Goal: Transaction & Acquisition: Download file/media

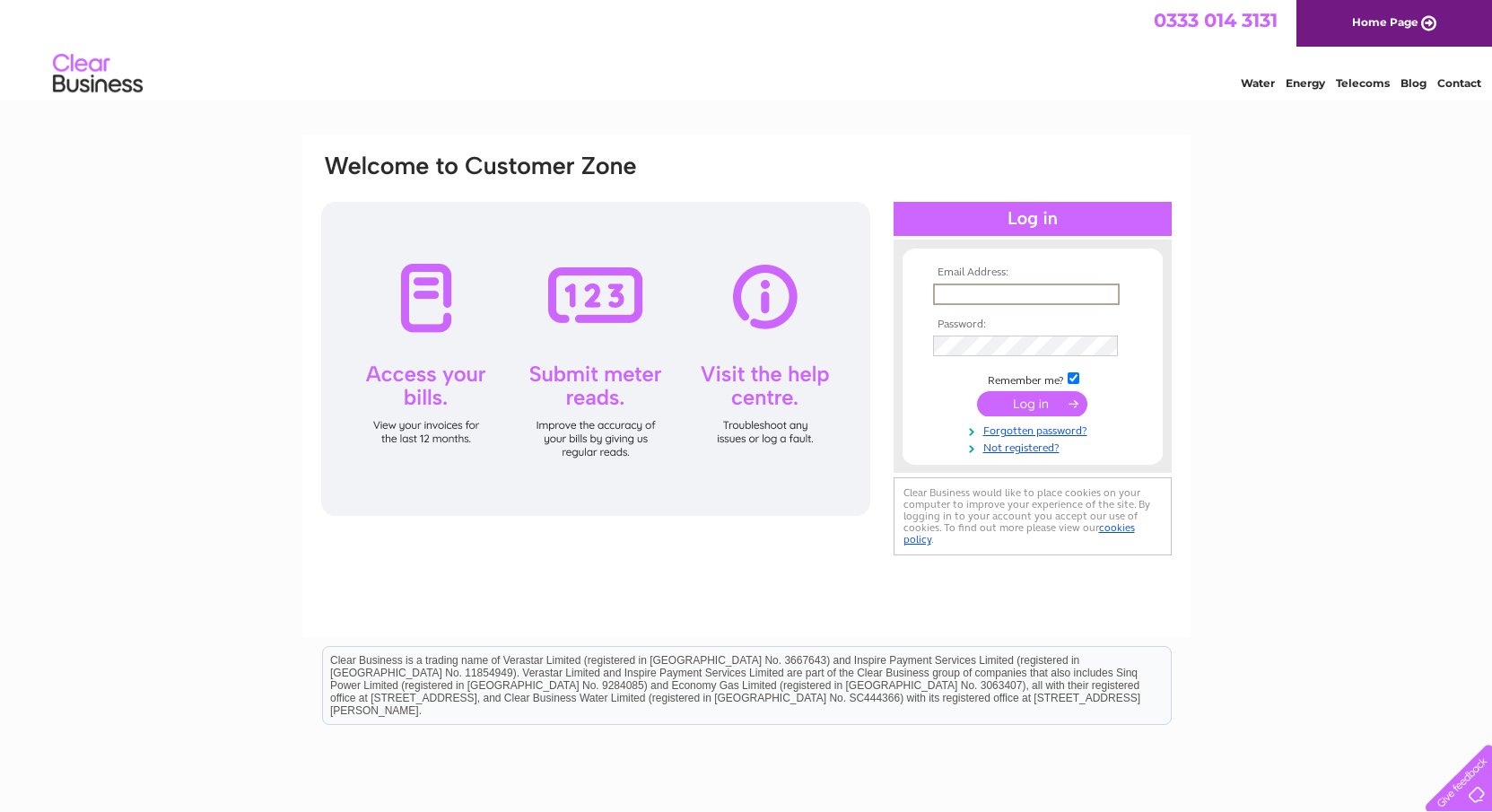
type input "david.thompson6051@gmail.com"
click at [1049, 404] on input "submit" at bounding box center [1031, 401] width 110 height 25
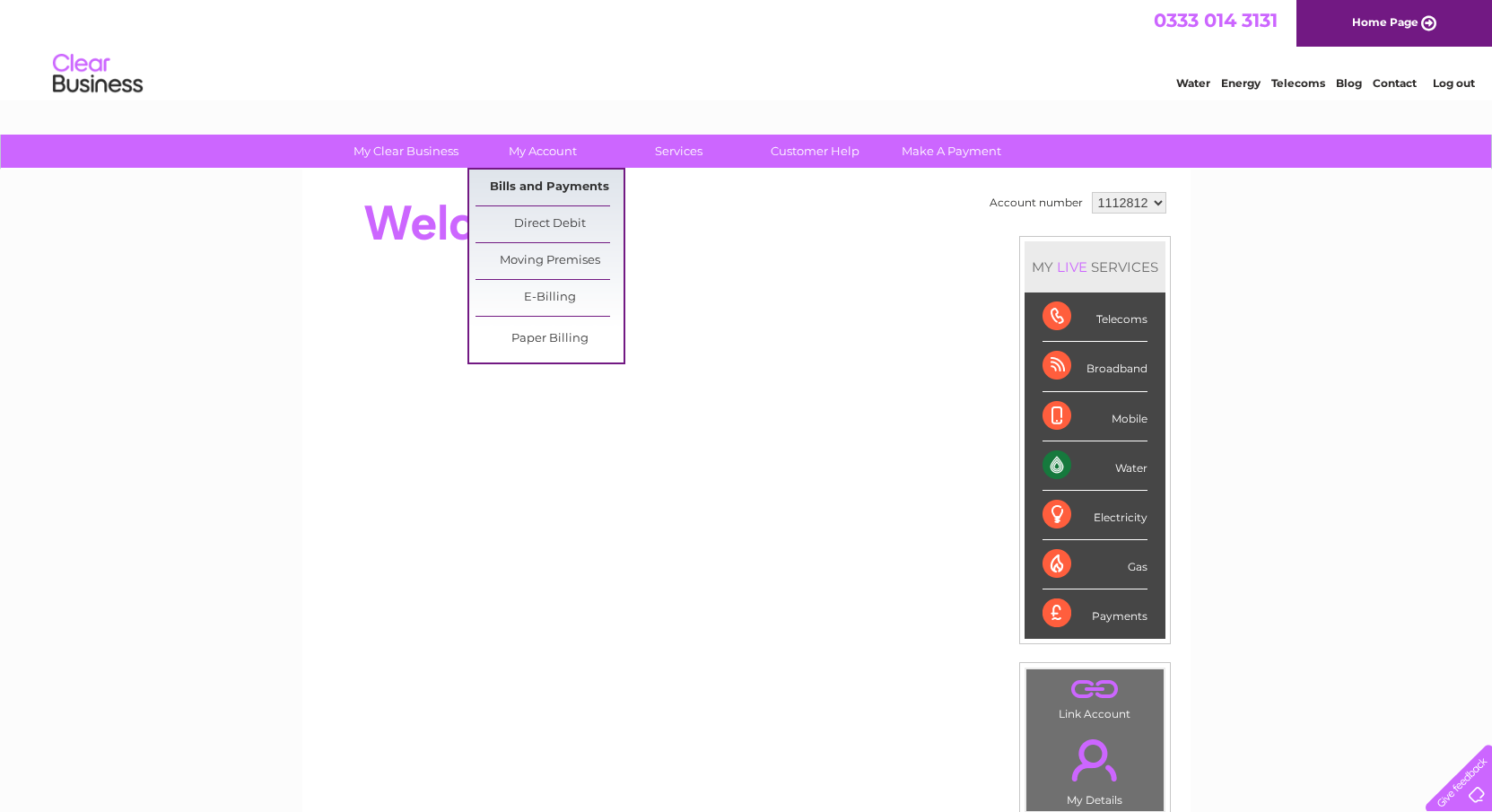
click at [542, 187] on link "Bills and Payments" at bounding box center [549, 188] width 148 height 36
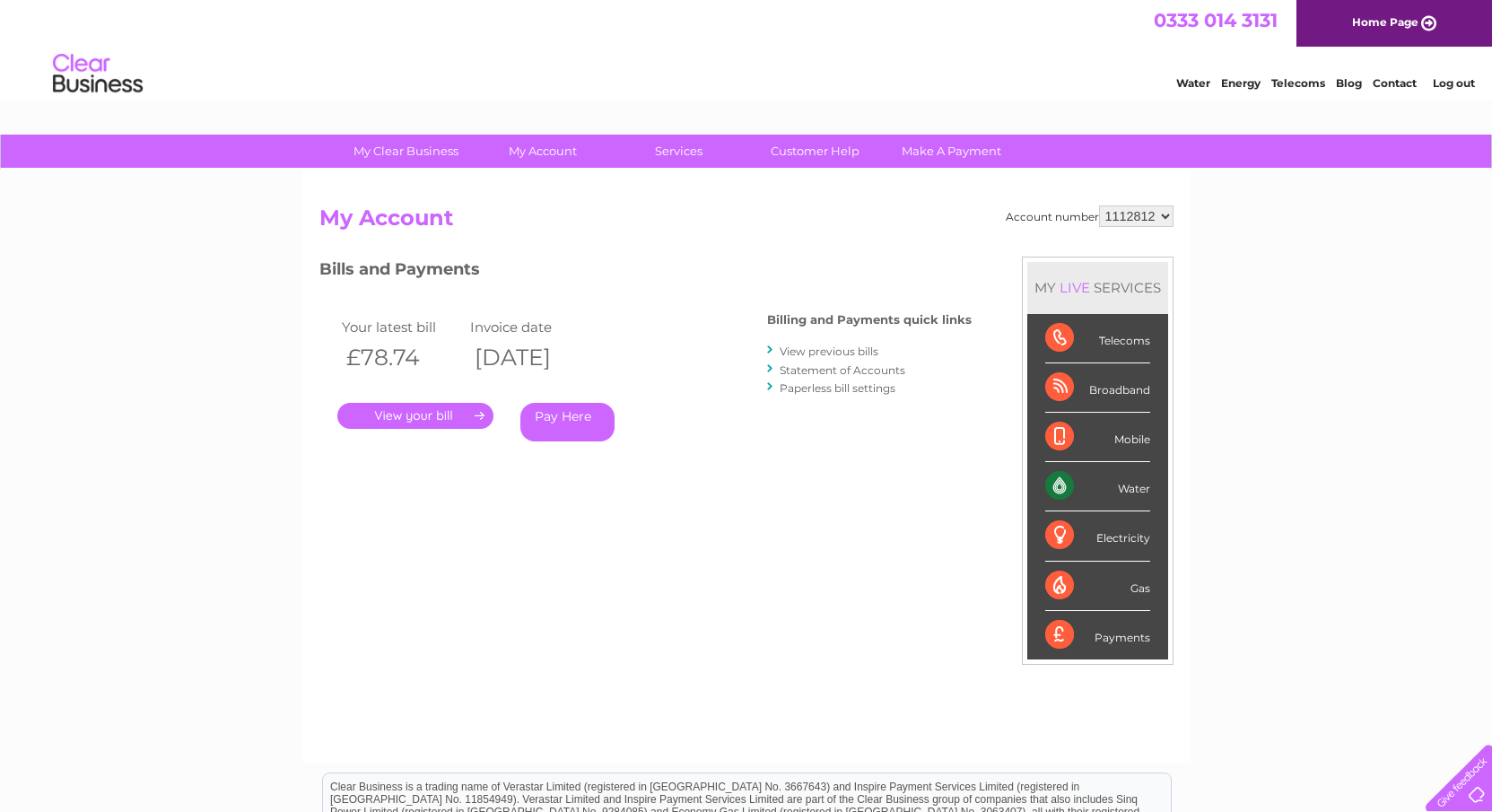
click at [430, 416] on link "." at bounding box center [415, 416] width 156 height 26
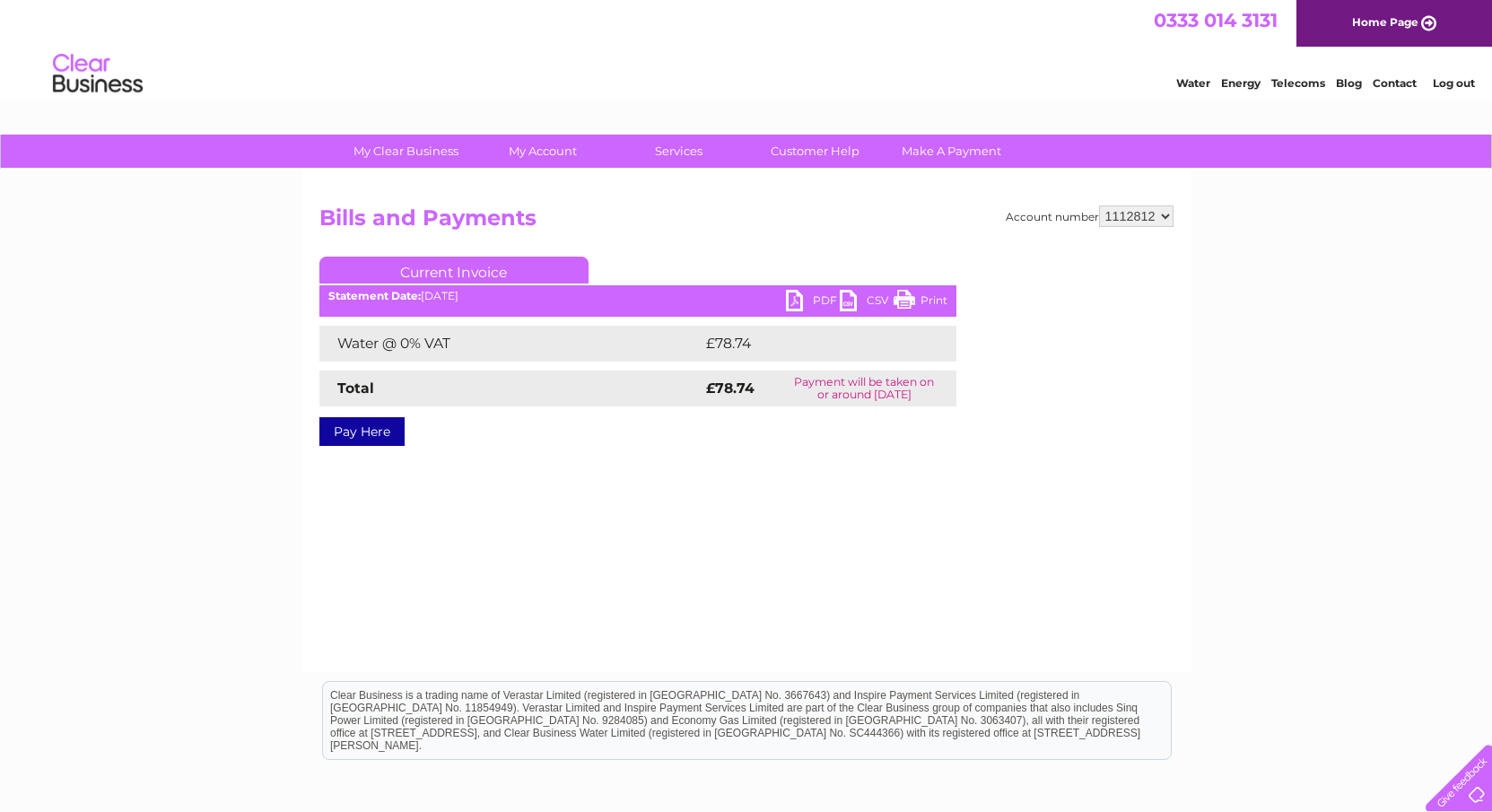
click at [796, 303] on link "PDF" at bounding box center [812, 303] width 54 height 26
select select "1112815"
click at [784, 310] on div "PDF CSV Print Statement Date: [DATE]" at bounding box center [637, 303] width 636 height 27
click at [802, 298] on link "PDF" at bounding box center [812, 303] width 54 height 26
